Goal: Task Accomplishment & Management: Manage account settings

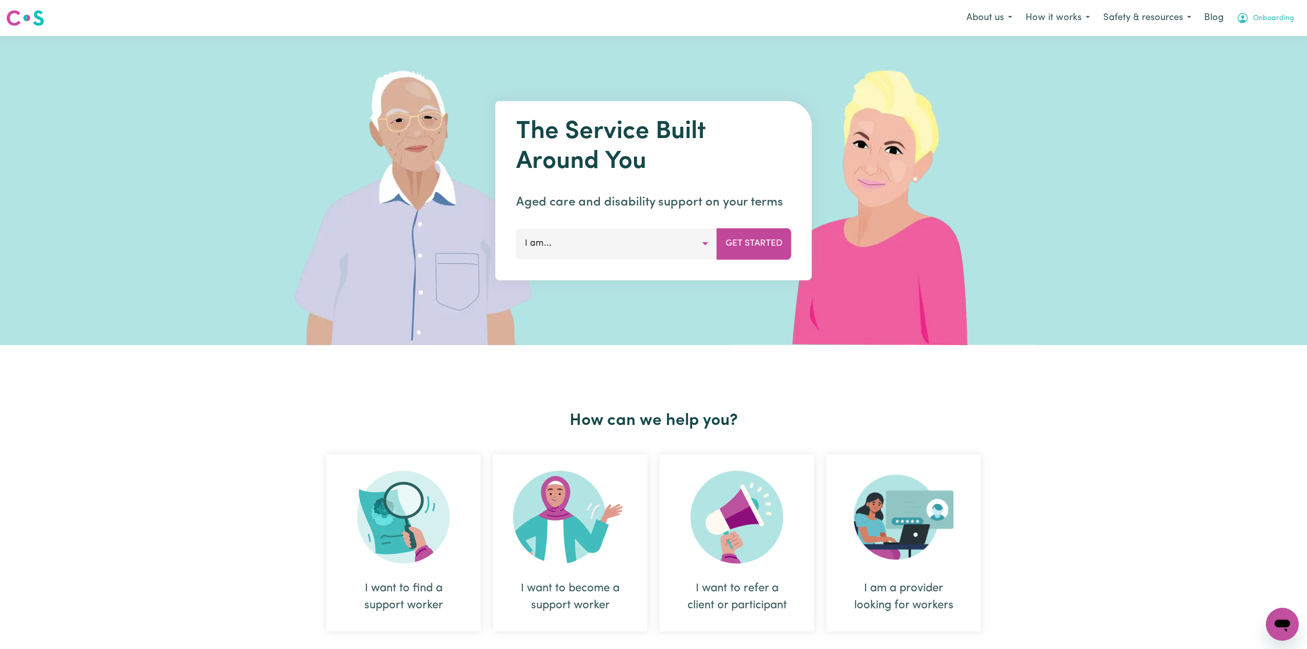
click at [1258, 16] on span "Onboarding" at bounding box center [1273, 18] width 41 height 11
click at [1245, 56] on link "Logout" at bounding box center [1259, 59] width 81 height 20
click at [1269, 19] on link "Login" at bounding box center [1284, 18] width 36 height 23
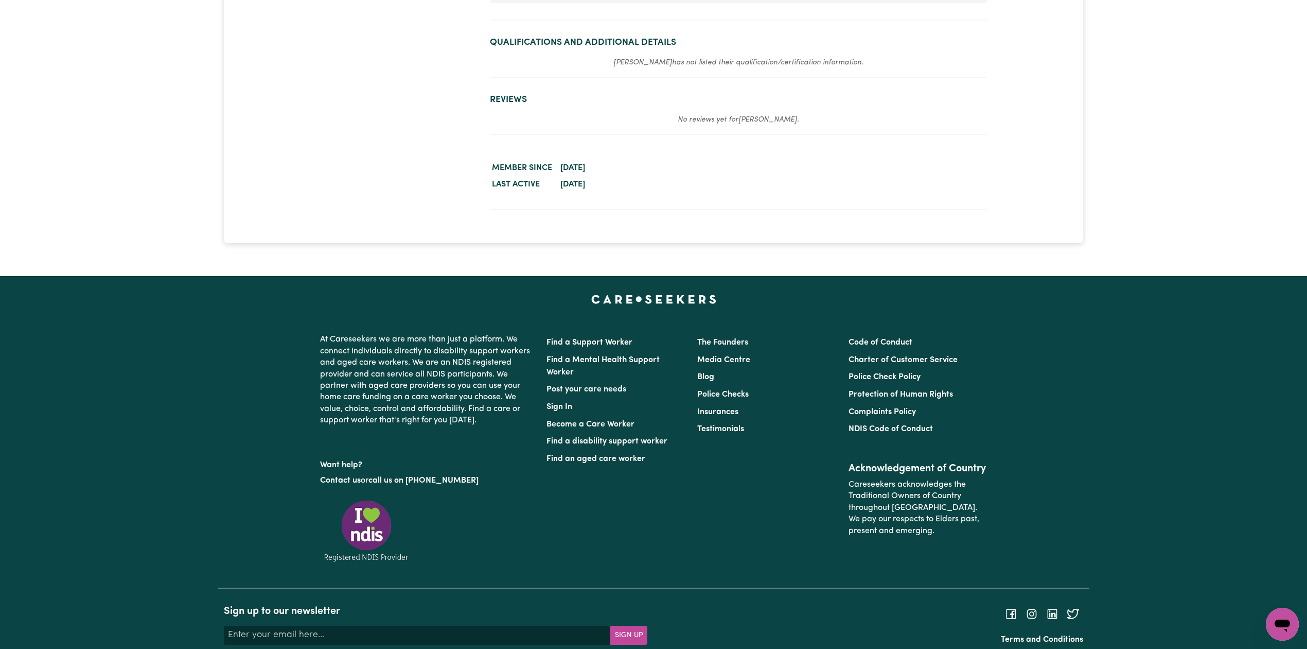
scroll to position [1296, 0]
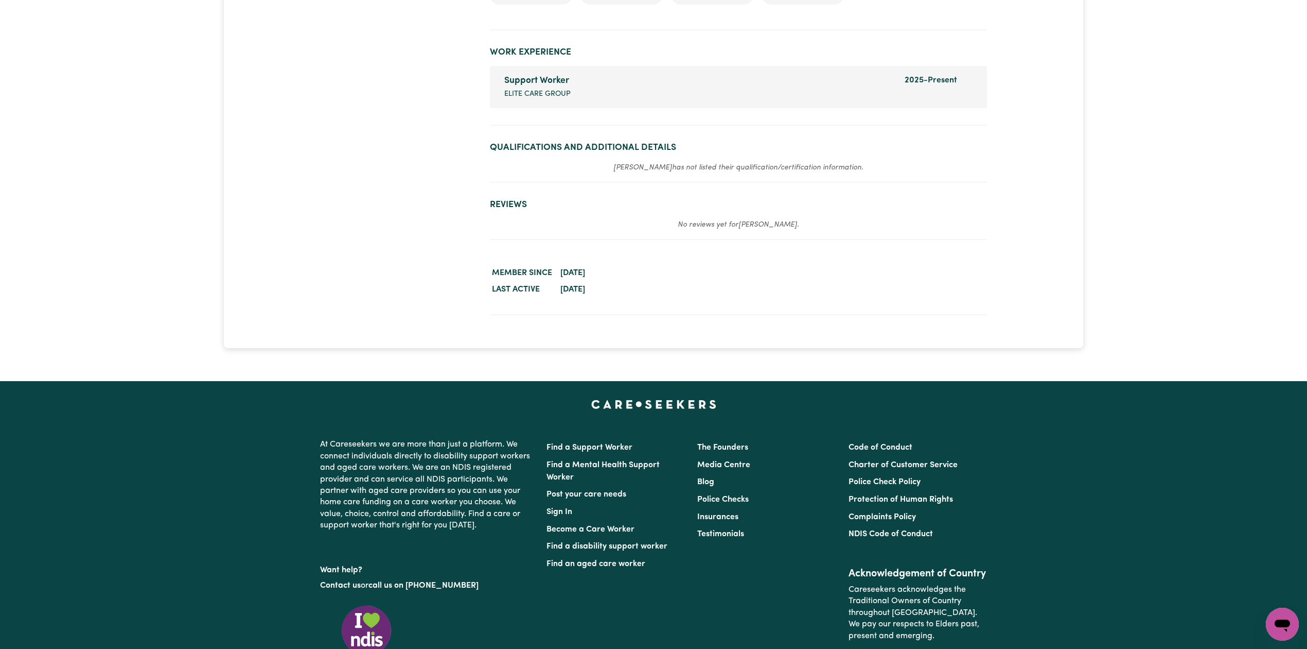
drag, startPoint x: 373, startPoint y: 200, endPoint x: 378, endPoint y: 211, distance: 12.0
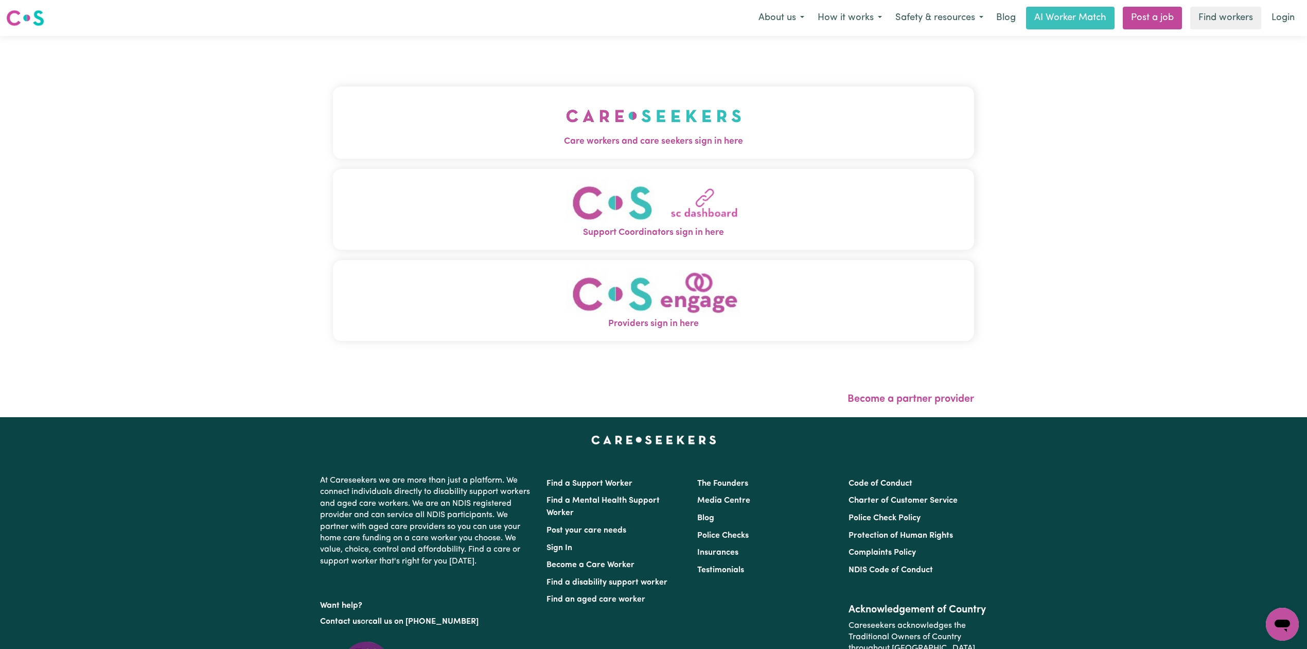
click at [676, 130] on img "Care workers and care seekers sign in here" at bounding box center [654, 116] width 176 height 38
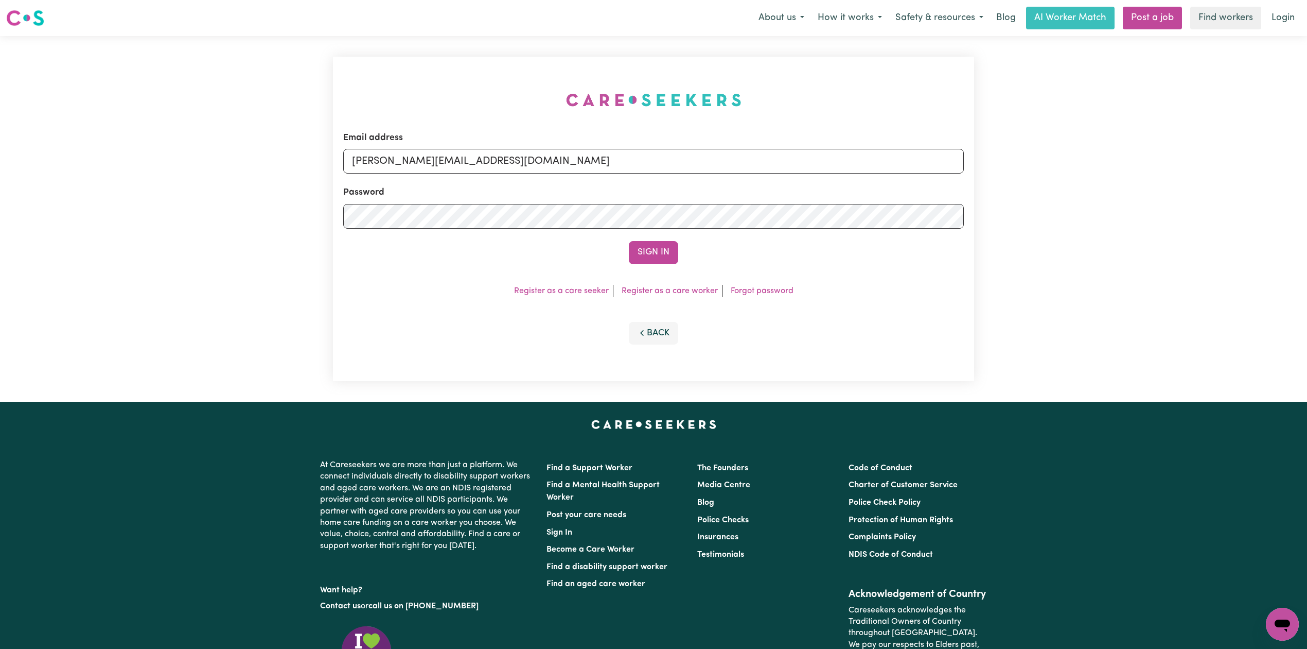
click at [503, 137] on div "Email address toni@careseekers.com.au" at bounding box center [653, 152] width 621 height 42
click at [471, 155] on input "toni@careseekers.com.au" at bounding box center [653, 161] width 621 height 25
drag, startPoint x: 402, startPoint y: 165, endPoint x: 714, endPoint y: 188, distance: 312.8
click at [714, 188] on form "Email address Superuser~jakedworkin@hotmail.com Password Sign In" at bounding box center [653, 197] width 621 height 133
drag, startPoint x: 445, startPoint y: 166, endPoint x: 437, endPoint y: 168, distance: 8.0
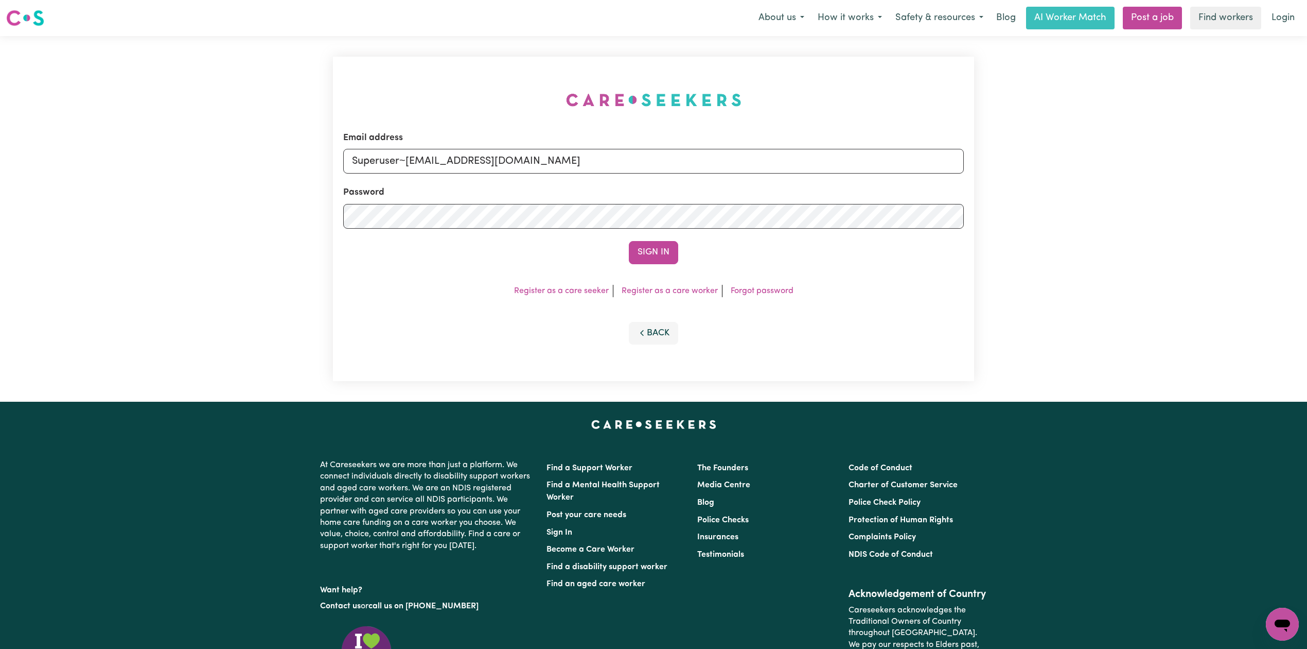
click at [445, 166] on input "Superuser~jakedworkin@hotmail.com" at bounding box center [653, 161] width 621 height 25
drag, startPoint x: 406, startPoint y: 161, endPoint x: 697, endPoint y: 198, distance: 293.7
click at [697, 198] on form "Email address Superuser~nahomasgede7@gmail.com Password Sign In" at bounding box center [653, 197] width 621 height 133
type input "Superuser~nahomasgede7@gmail.com"
click at [649, 250] on button "Sign In" at bounding box center [653, 252] width 49 height 23
